Goal: Book appointment/travel/reservation

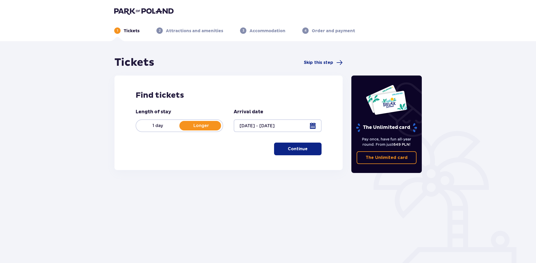
click at [298, 152] on button "Continue" at bounding box center [298, 149] width 48 height 13
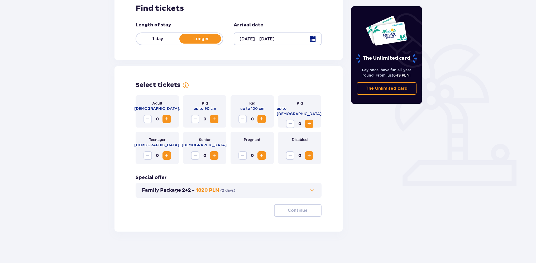
scroll to position [87, 0]
click at [167, 123] on div "Adult 18 - 65 y.o. 0" at bounding box center [157, 111] width 43 height 32
click at [165, 118] on span "Increase" at bounding box center [167, 119] width 6 height 6
click at [297, 210] on p "Continue" at bounding box center [298, 210] width 20 height 6
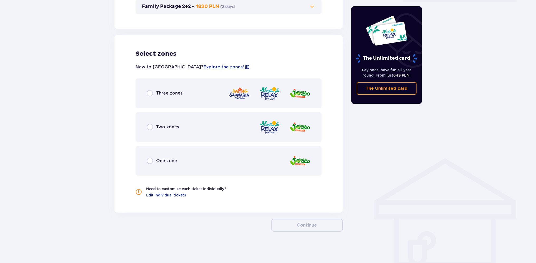
scroll to position [271, 0]
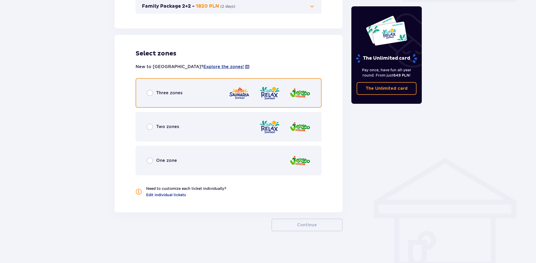
click at [147, 91] on input "radio" at bounding box center [150, 93] width 6 height 6
radio input "true"
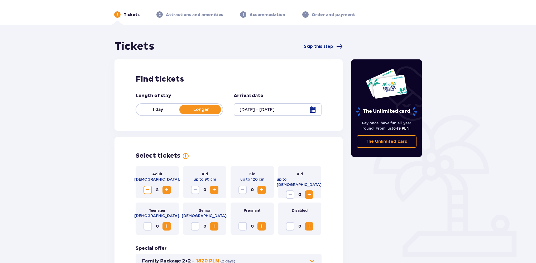
scroll to position [0, 0]
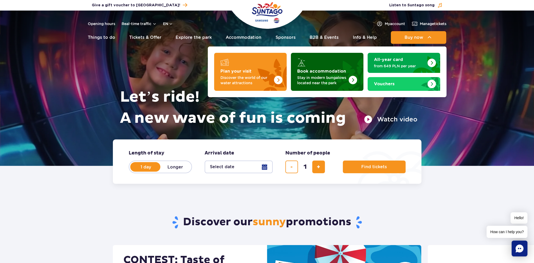
click at [353, 83] on img "Book accommodation" at bounding box center [353, 80] width 8 height 8
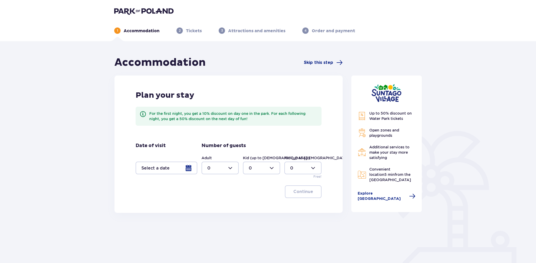
click at [177, 173] on div at bounding box center [167, 168] width 62 height 13
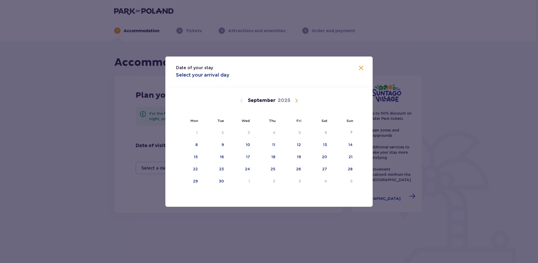
click at [300, 99] on div "[DATE]" at bounding box center [269, 100] width 175 height 6
click at [297, 101] on span "Calendar" at bounding box center [296, 100] width 6 height 6
click at [300, 135] on div "3" at bounding box center [292, 133] width 26 height 12
click at [354, 136] on div "5" at bounding box center [344, 133] width 26 height 12
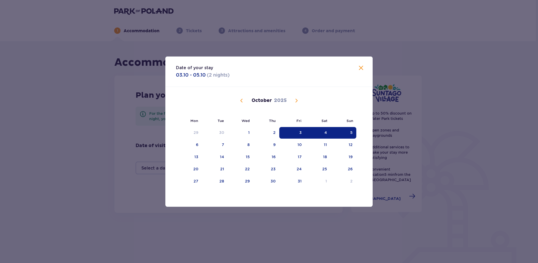
type input "[DATE] - [DATE]"
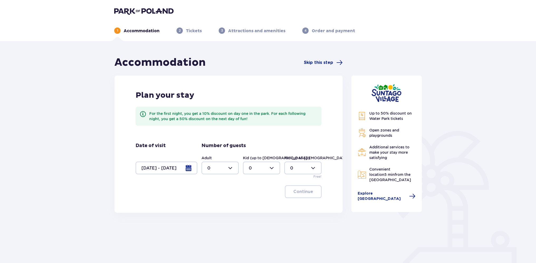
click at [219, 173] on div at bounding box center [220, 168] width 37 height 13
click at [211, 208] on div "2" at bounding box center [220, 206] width 26 height 6
type input "2"
click at [298, 196] on button "Continue" at bounding box center [303, 191] width 37 height 13
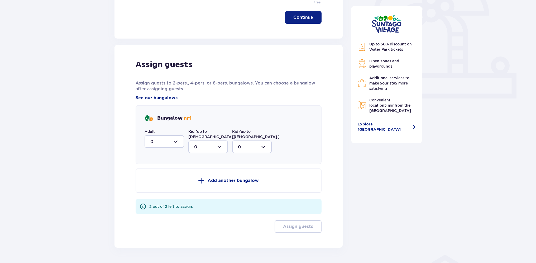
scroll to position [185, 0]
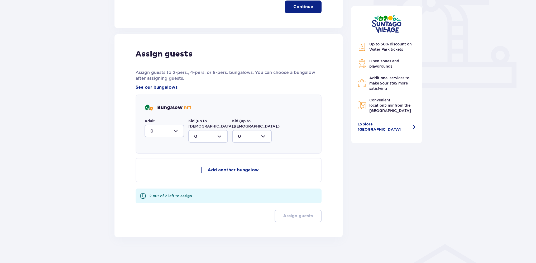
click at [177, 132] on div at bounding box center [165, 131] width 40 height 13
click at [154, 168] on div "2" at bounding box center [164, 169] width 28 height 6
type input "2"
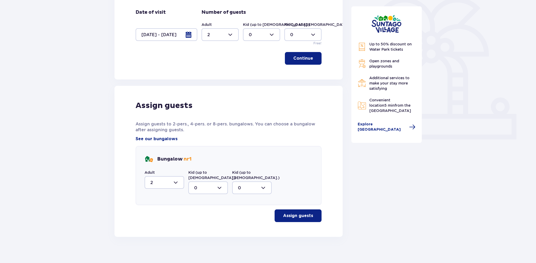
click at [292, 213] on button "Assign guests" at bounding box center [298, 215] width 47 height 13
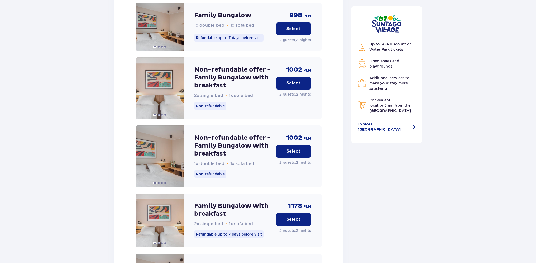
scroll to position [700, 0]
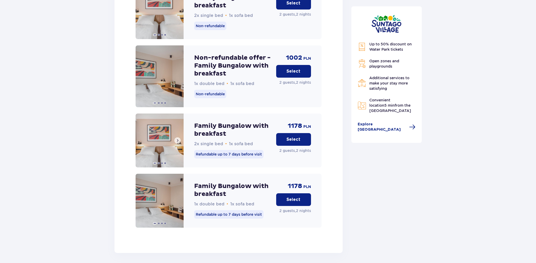
click at [180, 138] on img at bounding box center [160, 140] width 48 height 54
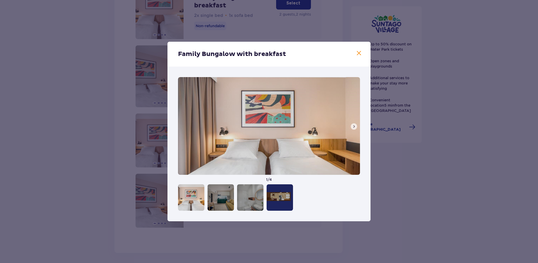
click at [352, 129] on img at bounding box center [269, 126] width 182 height 98
click at [354, 127] on span at bounding box center [354, 126] width 4 height 4
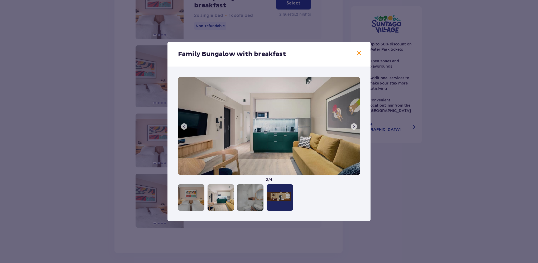
click at [354, 127] on span at bounding box center [354, 126] width 4 height 4
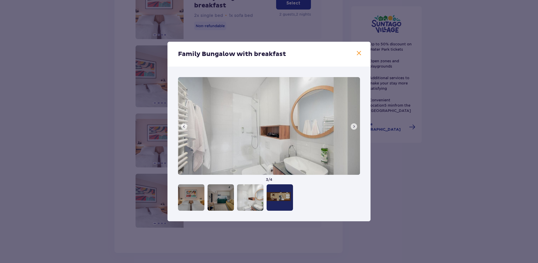
click at [354, 127] on span at bounding box center [354, 126] width 4 height 4
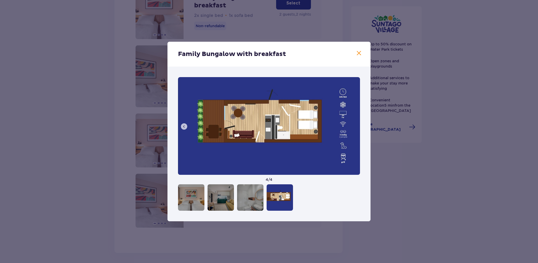
click at [360, 52] on span at bounding box center [359, 53] width 6 height 6
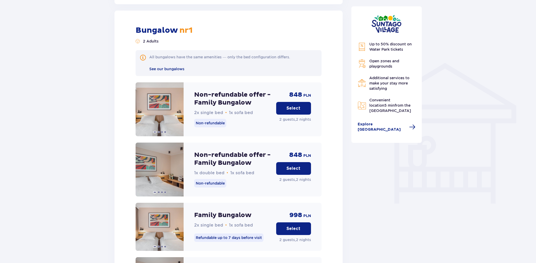
scroll to position [365, 0]
